Goal: Task Accomplishment & Management: Manage account settings

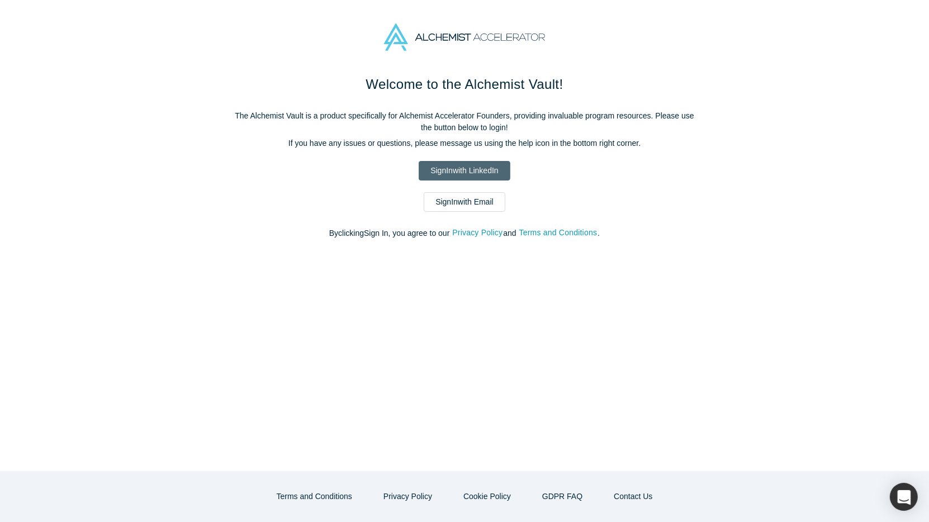
click at [462, 174] on link "Sign In with LinkedIn" at bounding box center [464, 171] width 91 height 20
click at [477, 169] on link "Sign In with LinkedIn" at bounding box center [464, 171] width 91 height 20
click at [453, 172] on link "Sign In with LinkedIn" at bounding box center [464, 171] width 91 height 20
click at [462, 166] on link "Sign In with LinkedIn" at bounding box center [464, 171] width 91 height 20
click at [467, 174] on link "Sign In with LinkedIn" at bounding box center [464, 171] width 91 height 20
